Goal: Task Accomplishment & Management: Use online tool/utility

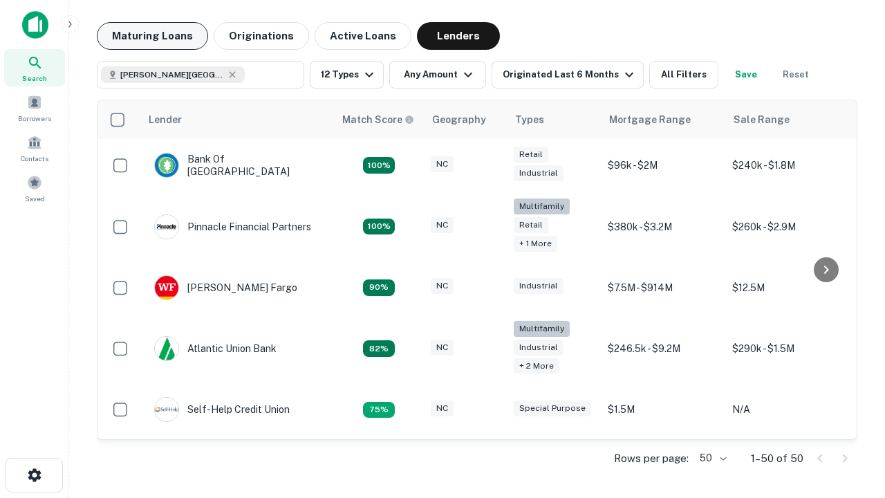
click at [152, 36] on button "Maturing Loans" at bounding box center [152, 36] width 111 height 28
